Goal: Transaction & Acquisition: Purchase product/service

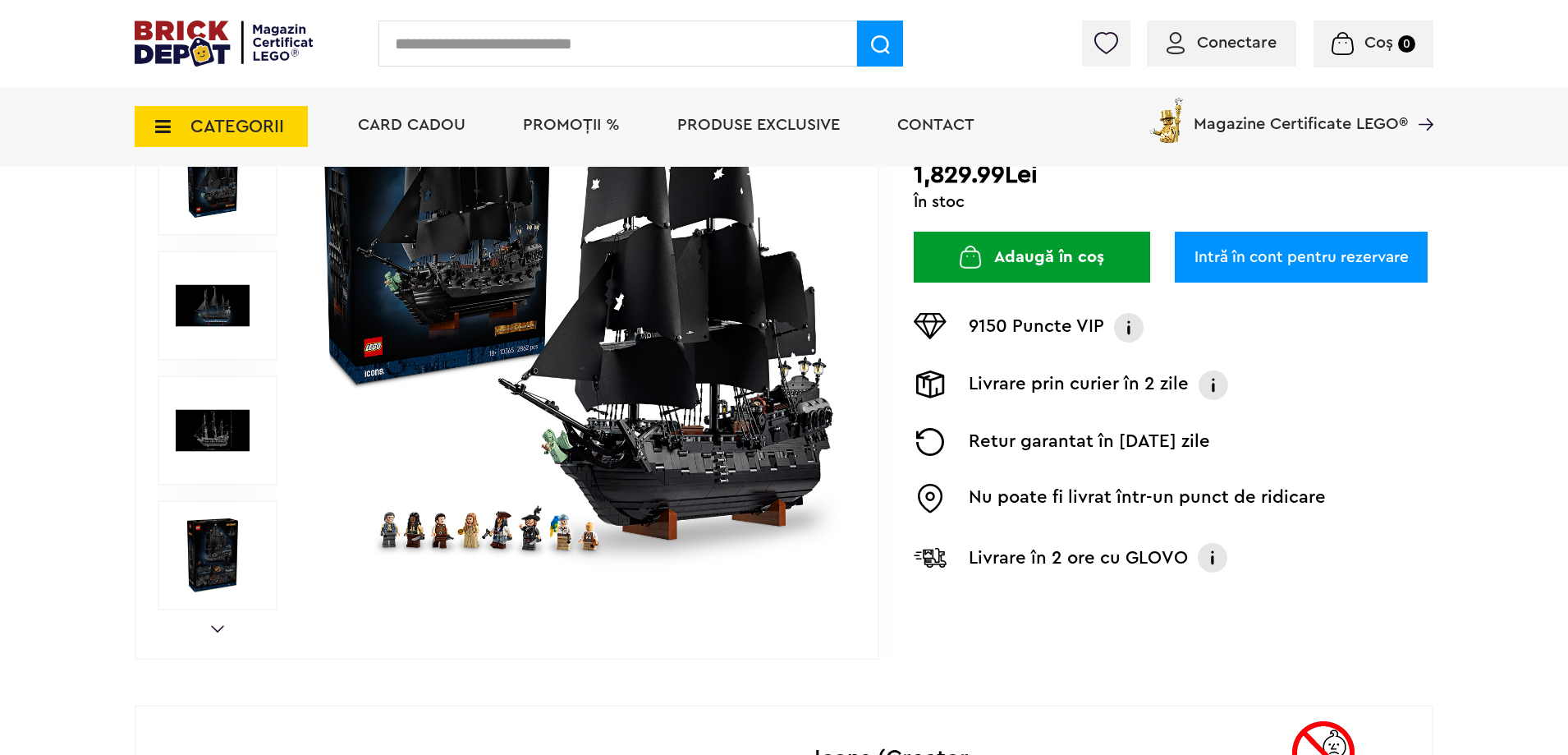
scroll to position [246, 0]
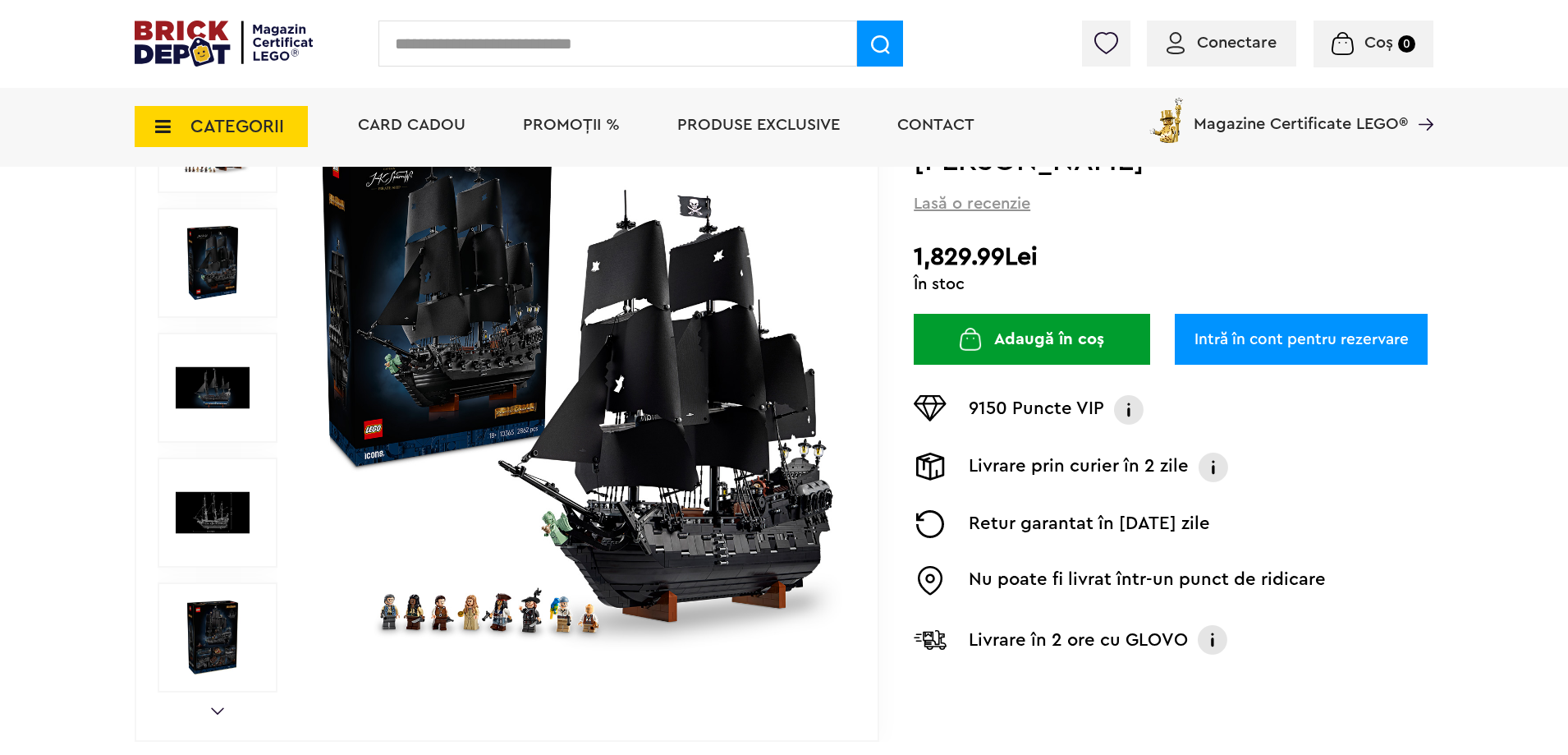
click at [223, 398] on img at bounding box center [213, 388] width 74 height 74
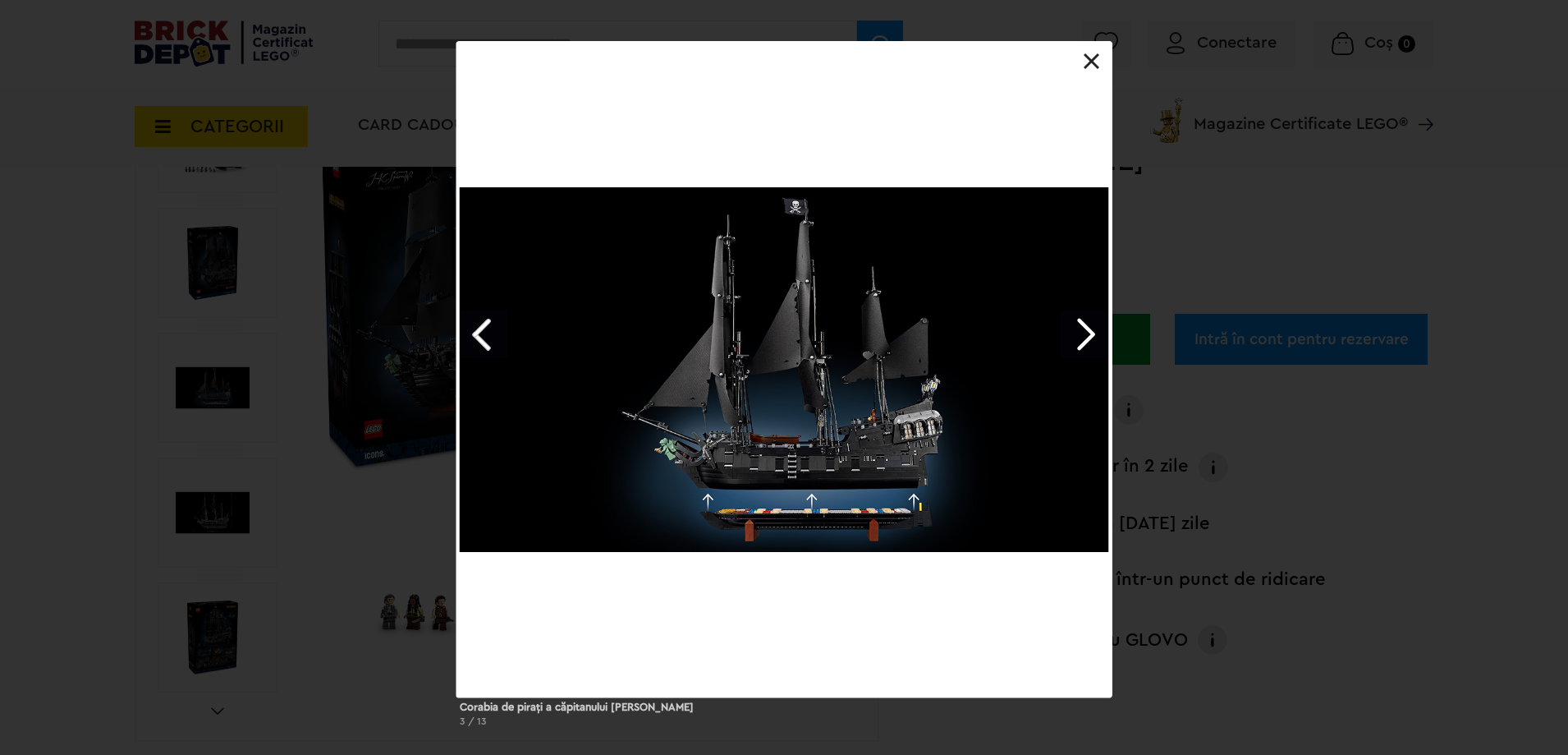
click at [1092, 340] on link "Next image" at bounding box center [1084, 334] width 48 height 48
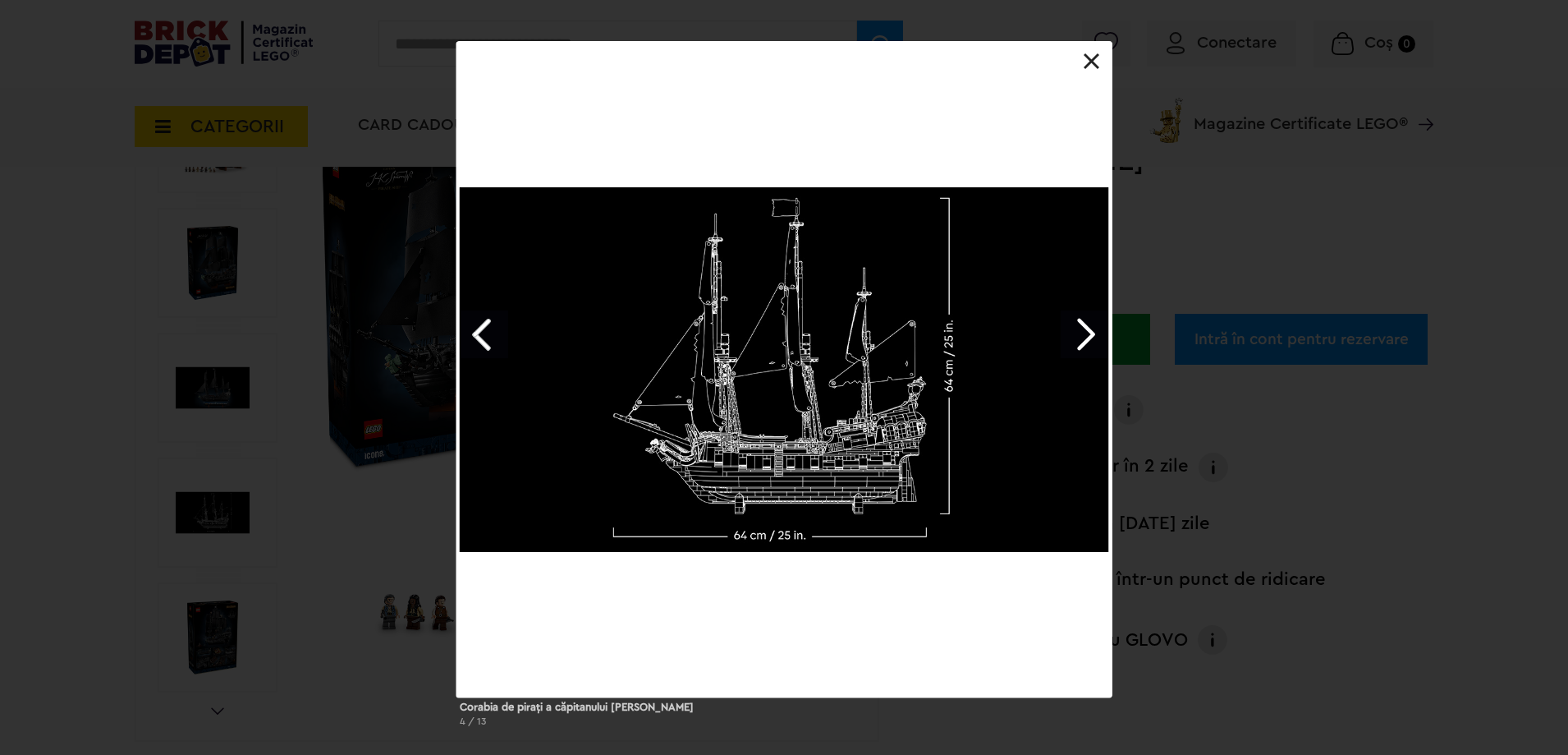
click at [1096, 347] on link "Next image" at bounding box center [1084, 334] width 48 height 48
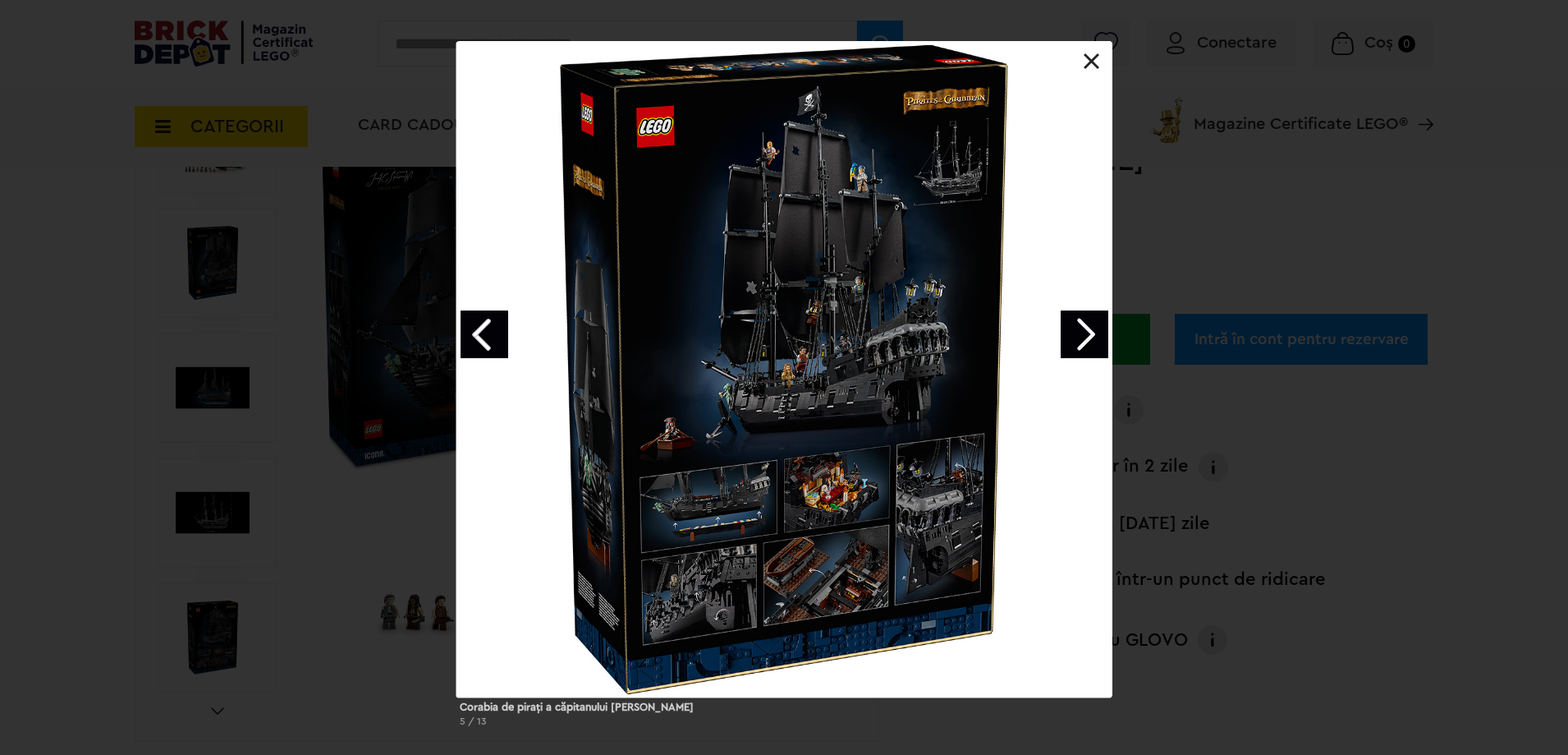
click at [1089, 350] on link "Next image" at bounding box center [1084, 334] width 48 height 48
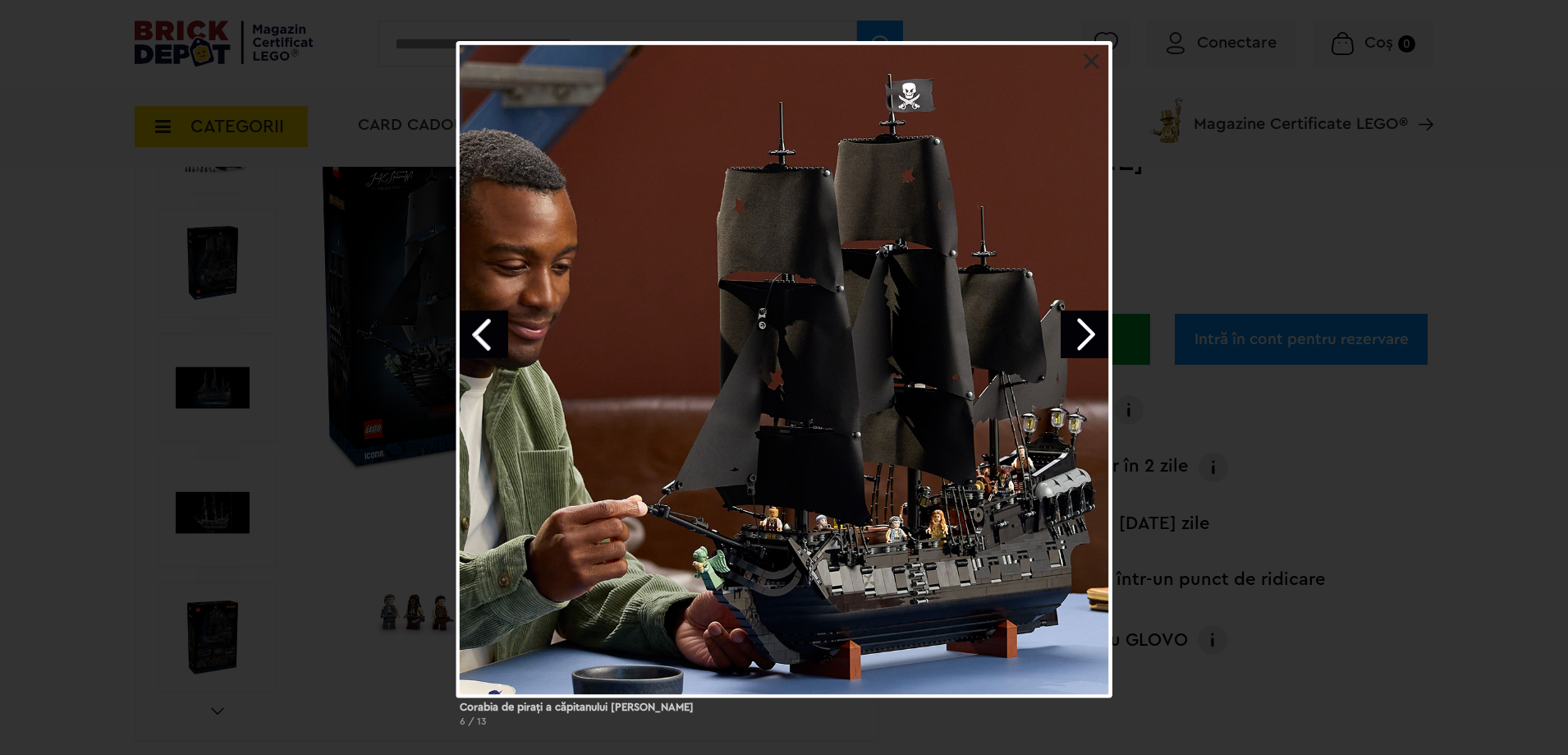
click at [1093, 346] on link "Next image" at bounding box center [1084, 334] width 48 height 48
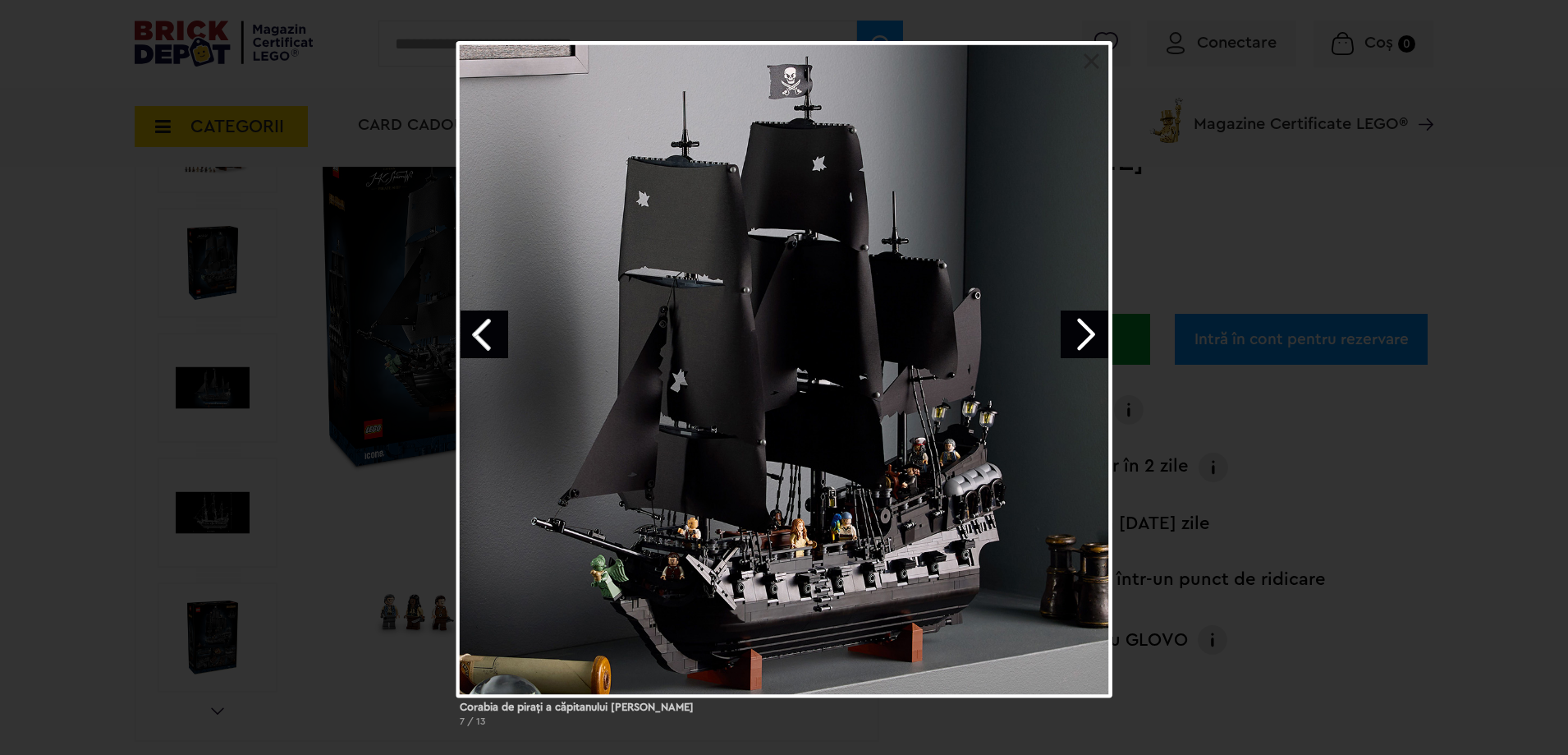
click at [1077, 337] on link "Next image" at bounding box center [1084, 334] width 48 height 48
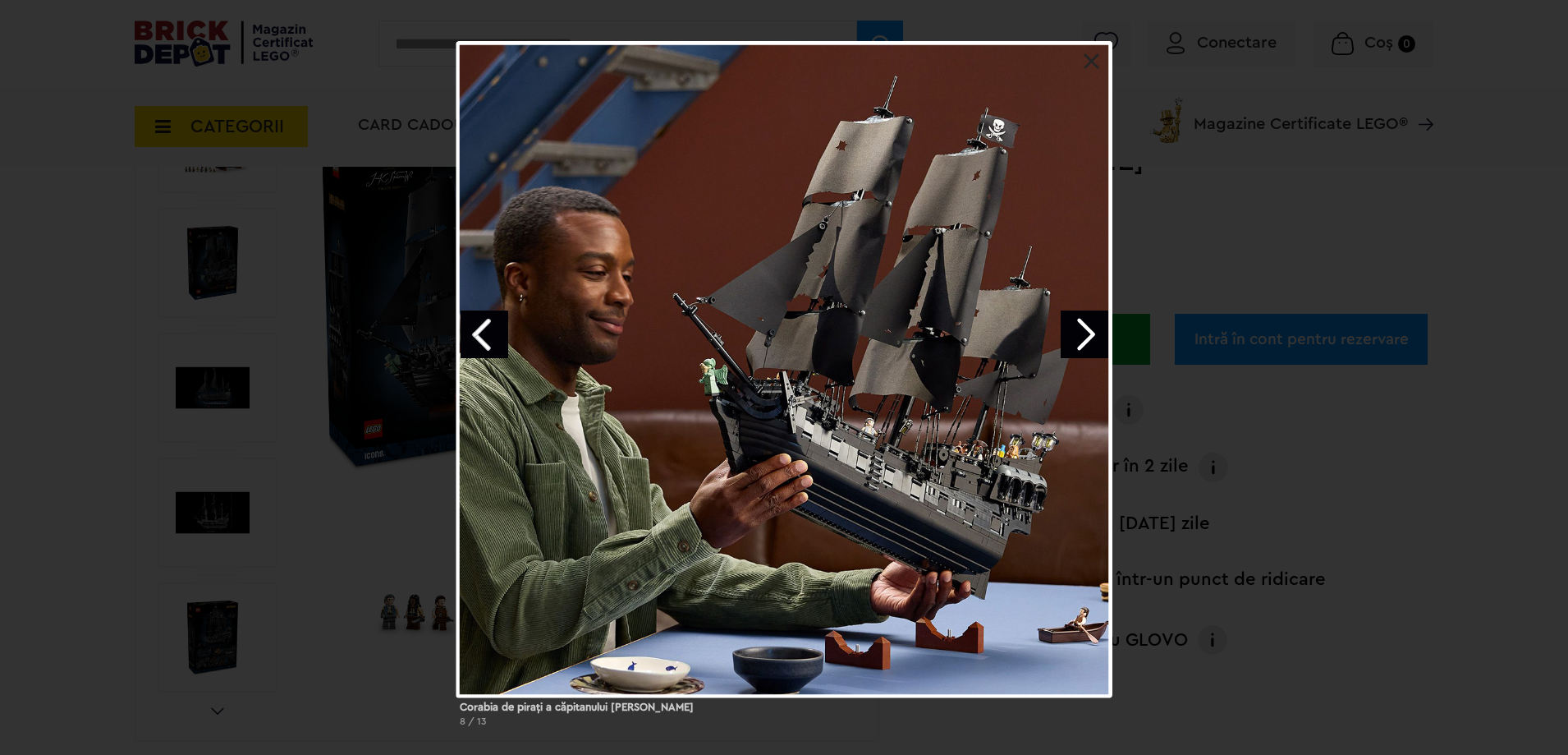
click at [1097, 338] on link "Next image" at bounding box center [1084, 334] width 48 height 48
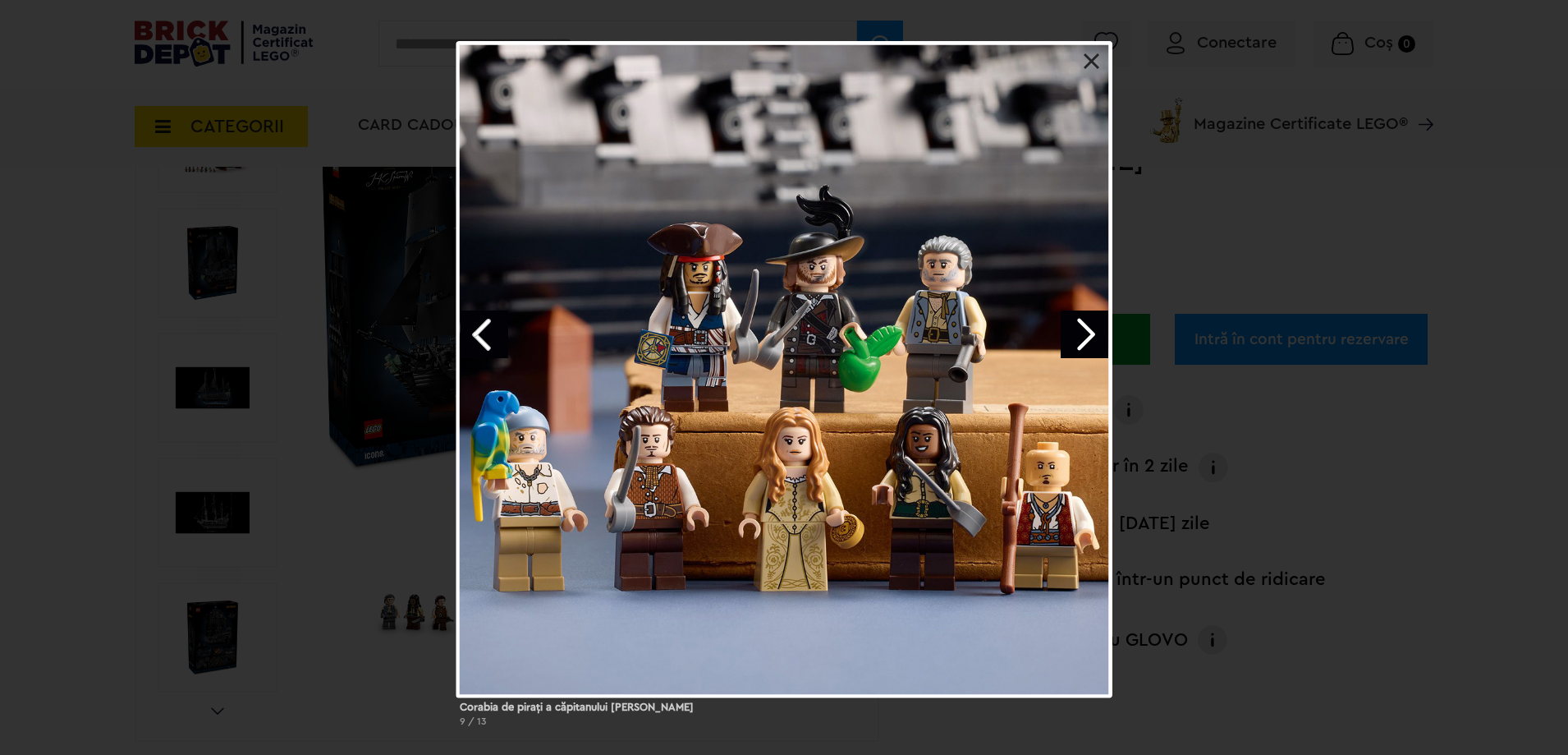
click at [1097, 342] on link "Next image" at bounding box center [1084, 334] width 48 height 48
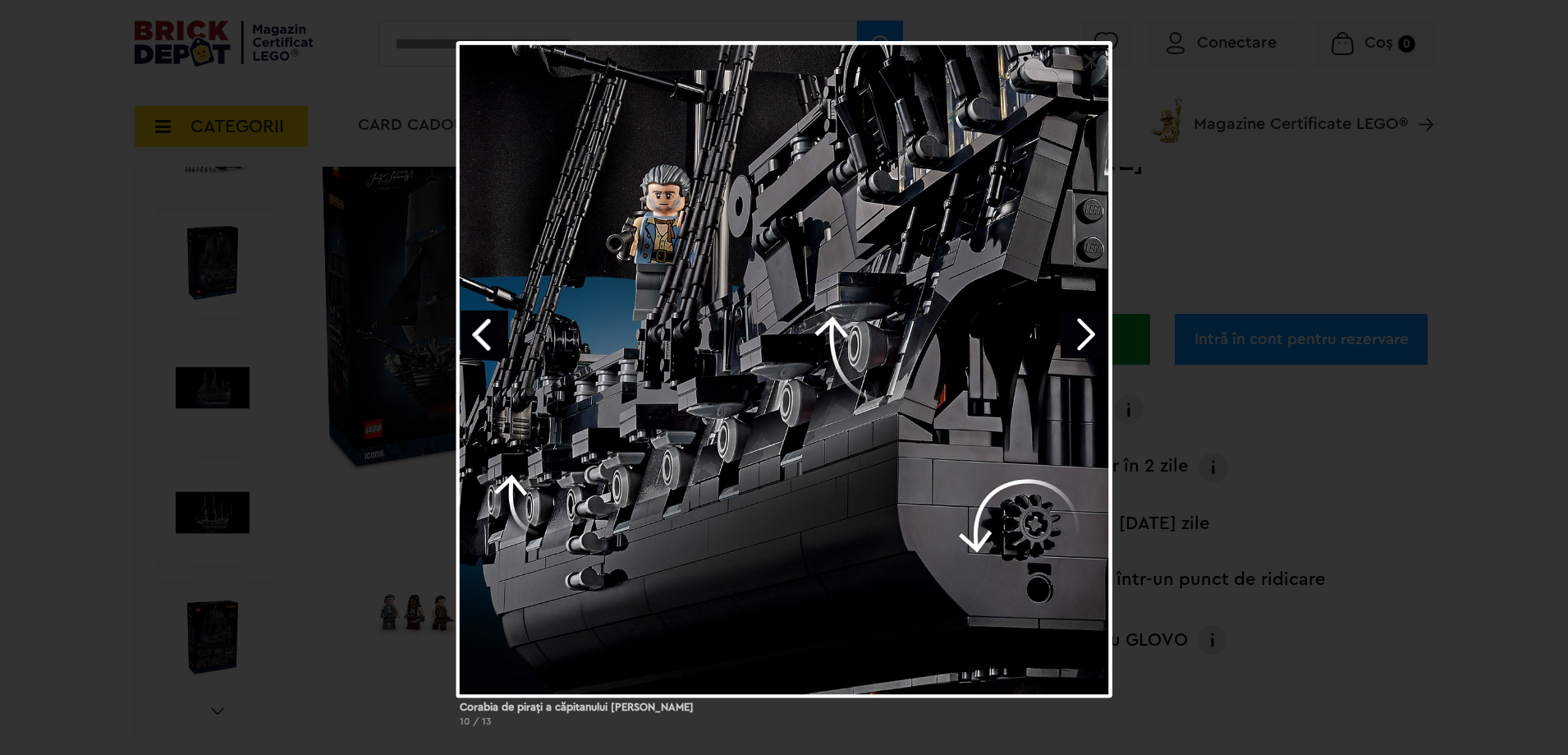
click at [1084, 347] on link "Next image" at bounding box center [1084, 334] width 48 height 48
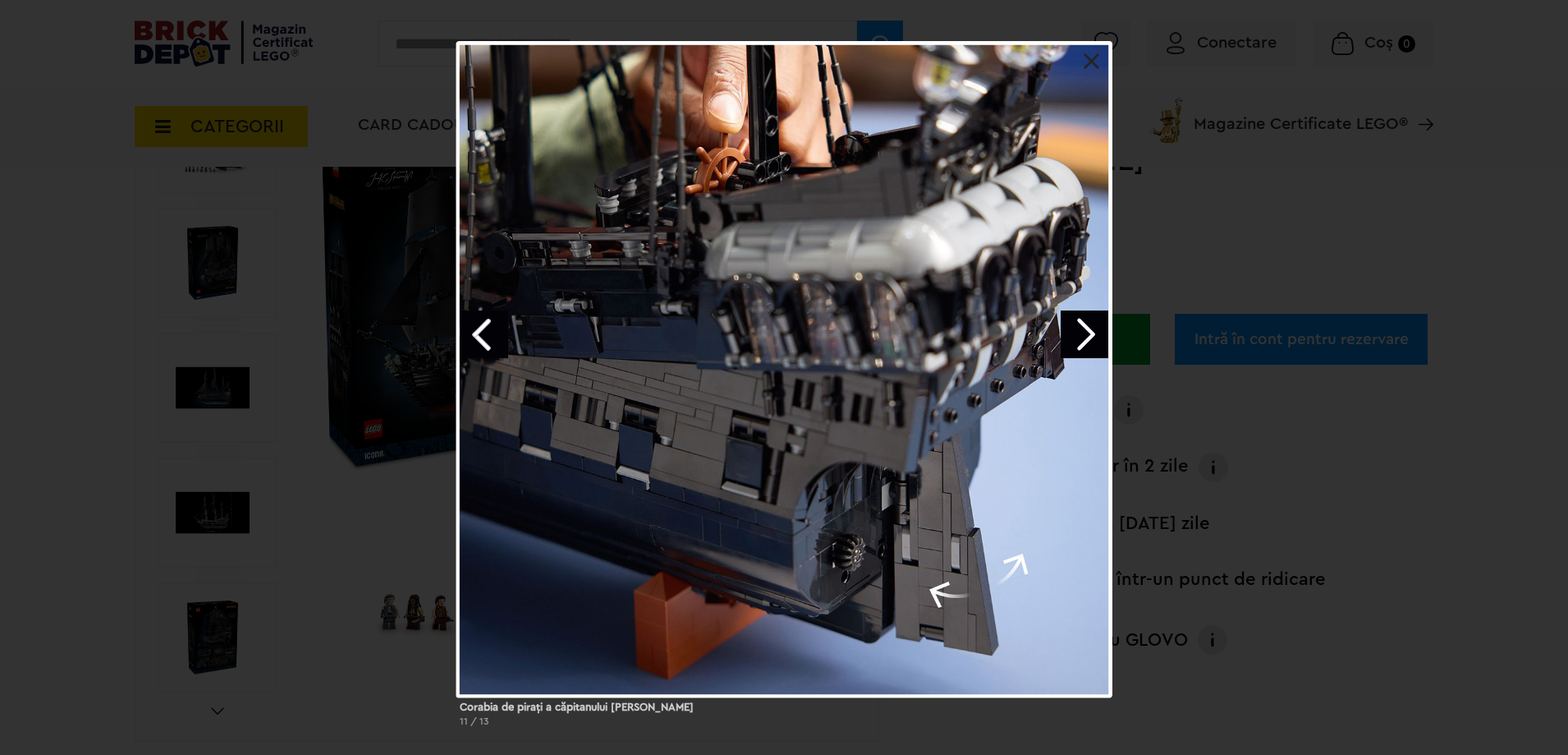
click at [1084, 345] on link "Next image" at bounding box center [1084, 334] width 48 height 48
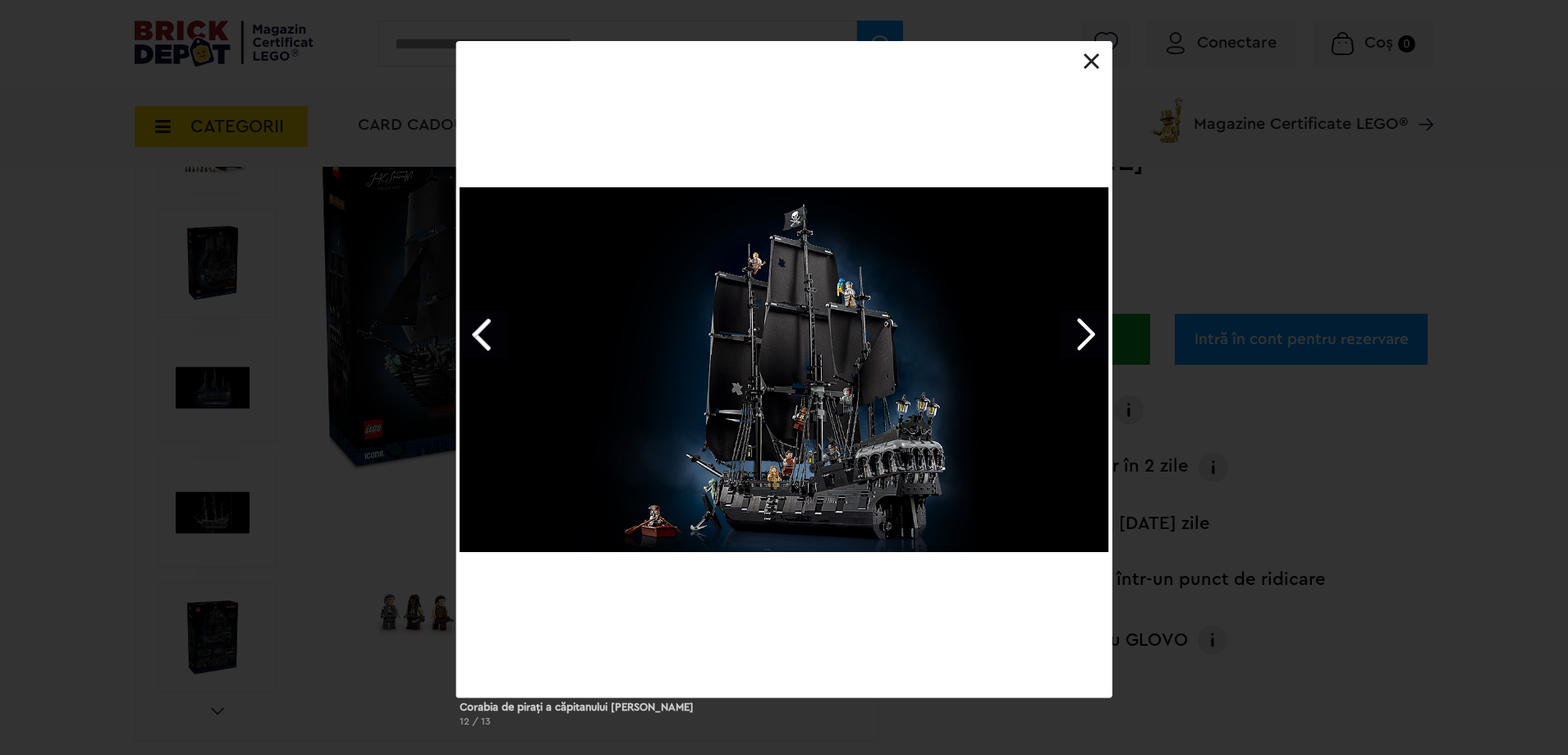
click at [1093, 67] on link at bounding box center [1092, 62] width 17 height 17
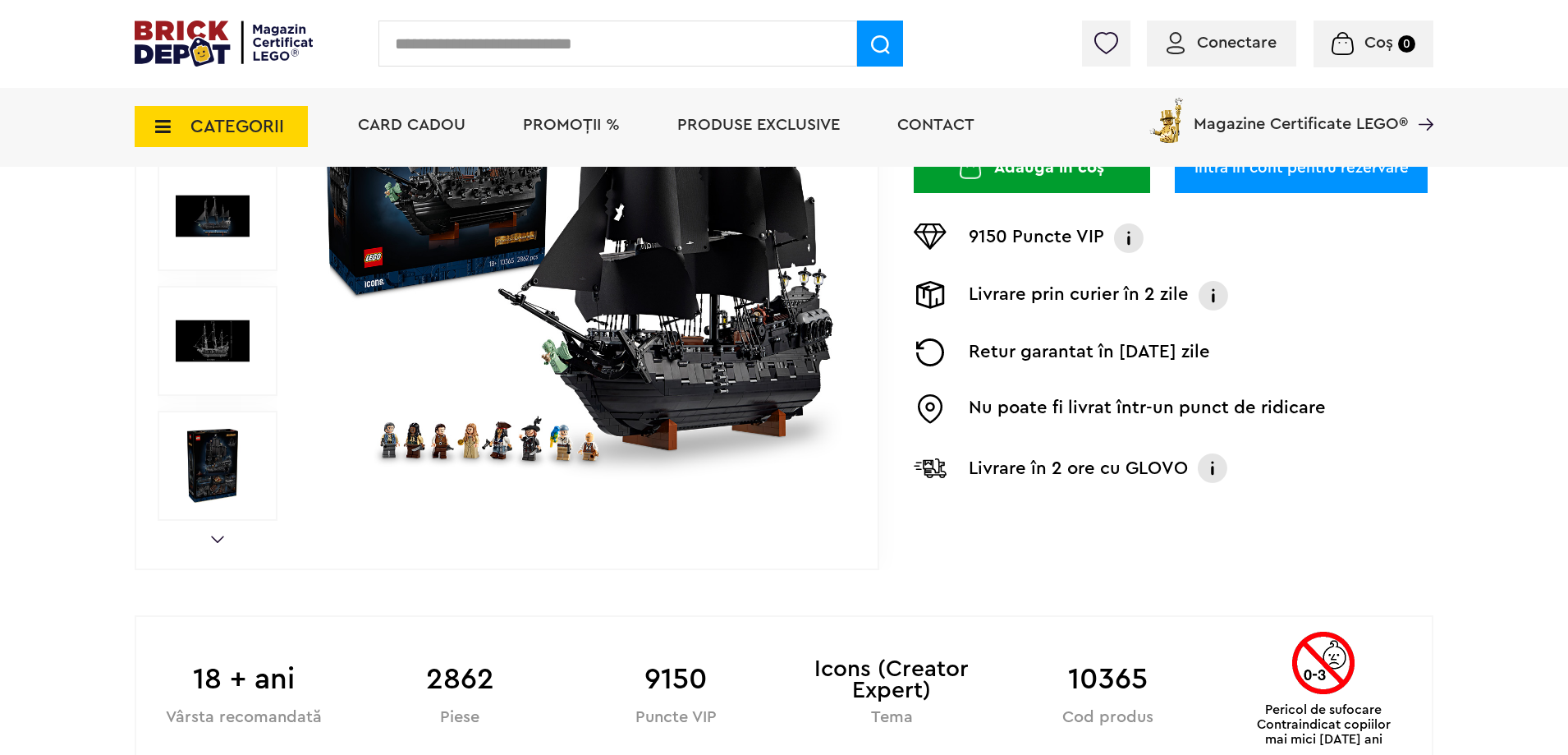
scroll to position [411, 0]
